Goal: Find specific fact

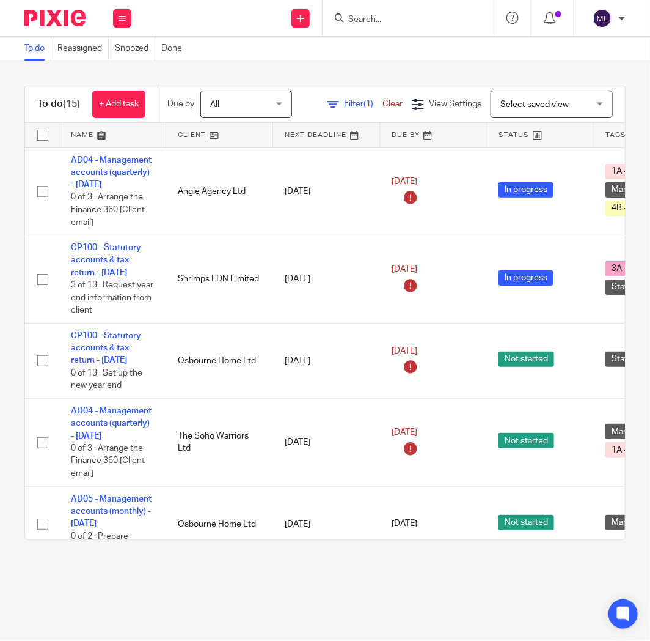
click at [367, 28] on div at bounding box center [408, 18] width 171 height 36
click at [369, 19] on input "Search" at bounding box center [402, 20] width 110 height 11
type input "sedil"
click at [375, 49] on link at bounding box center [421, 48] width 152 height 18
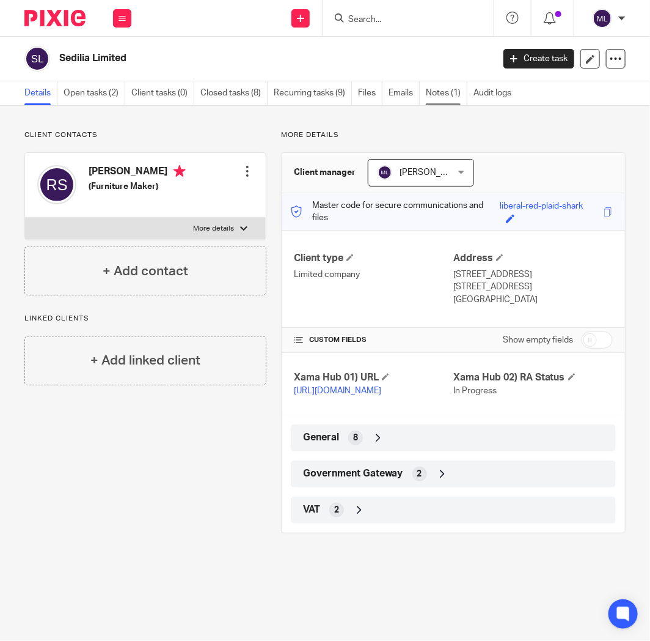
click at [451, 97] on link "Notes (1)" at bounding box center [447, 93] width 42 height 24
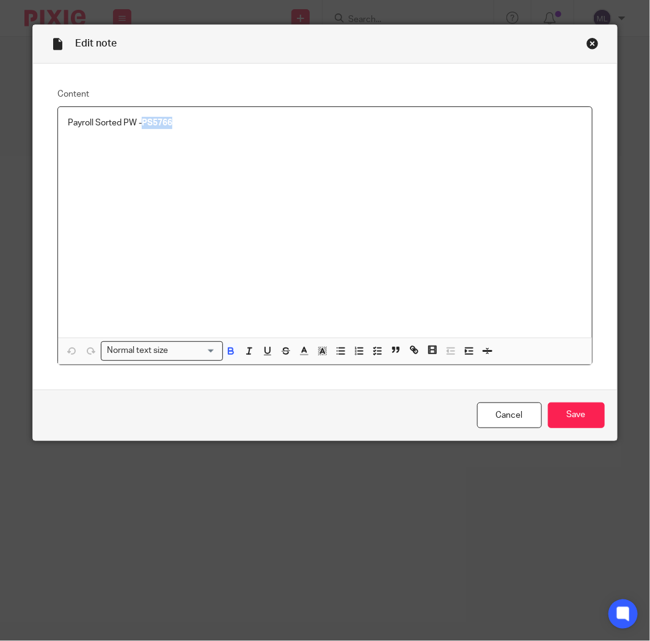
drag, startPoint x: 194, startPoint y: 125, endPoint x: 138, endPoint y: 120, distance: 55.8
click at [138, 120] on p "Payroll Sorted PW - PS5766" at bounding box center [325, 123] width 515 height 12
copy strong "PS5766"
